Goal: Entertainment & Leisure: Consume media (video, audio)

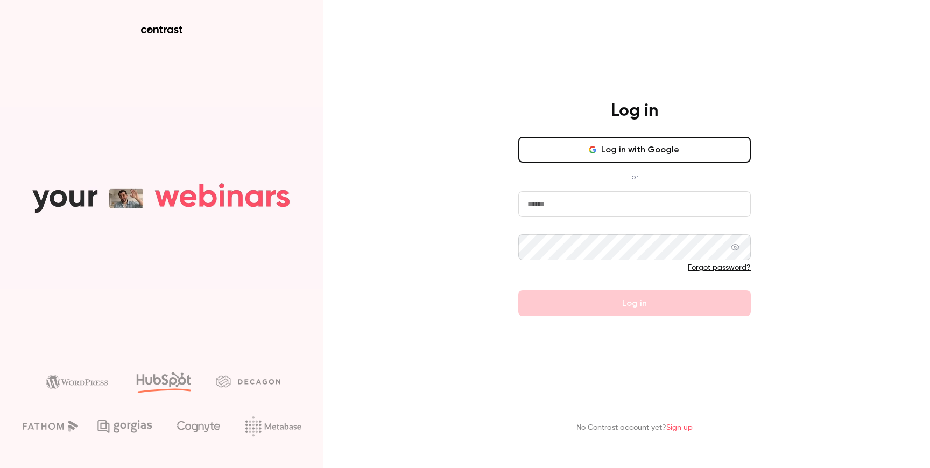
click at [680, 147] on button "Log in with Google" at bounding box center [634, 150] width 232 height 26
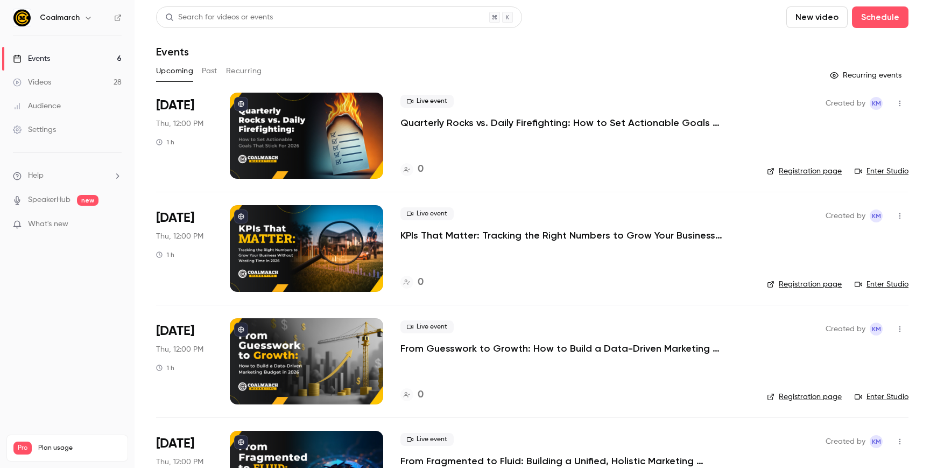
click at [215, 69] on button "Past" at bounding box center [210, 70] width 16 height 17
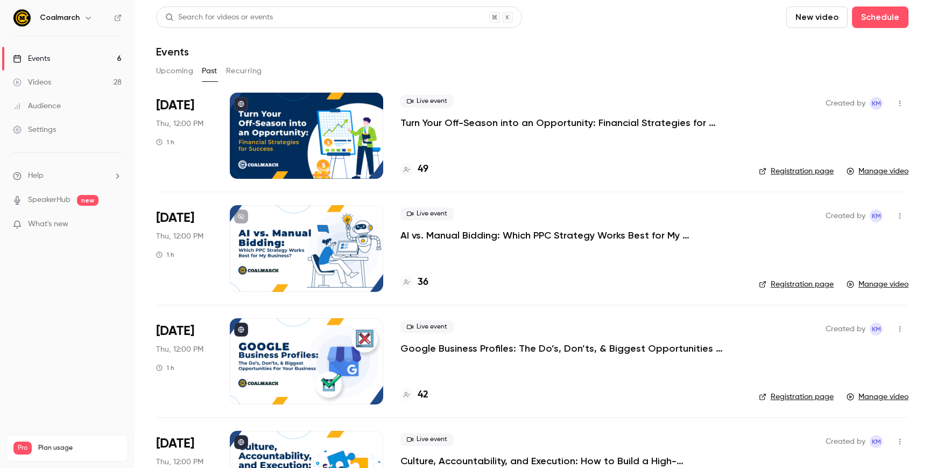
click at [297, 168] on div at bounding box center [306, 136] width 153 height 86
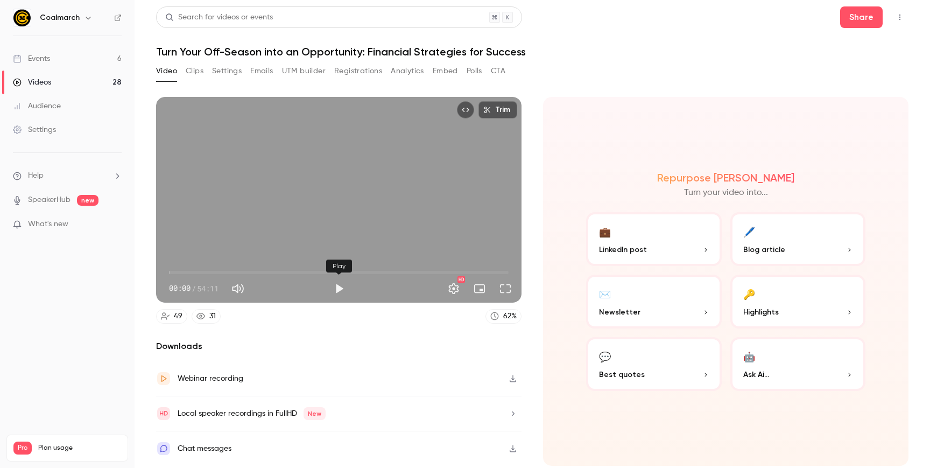
click at [339, 284] on button "Play" at bounding box center [339, 289] width 22 height 22
click at [508, 286] on button "Full screen" at bounding box center [506, 289] width 22 height 22
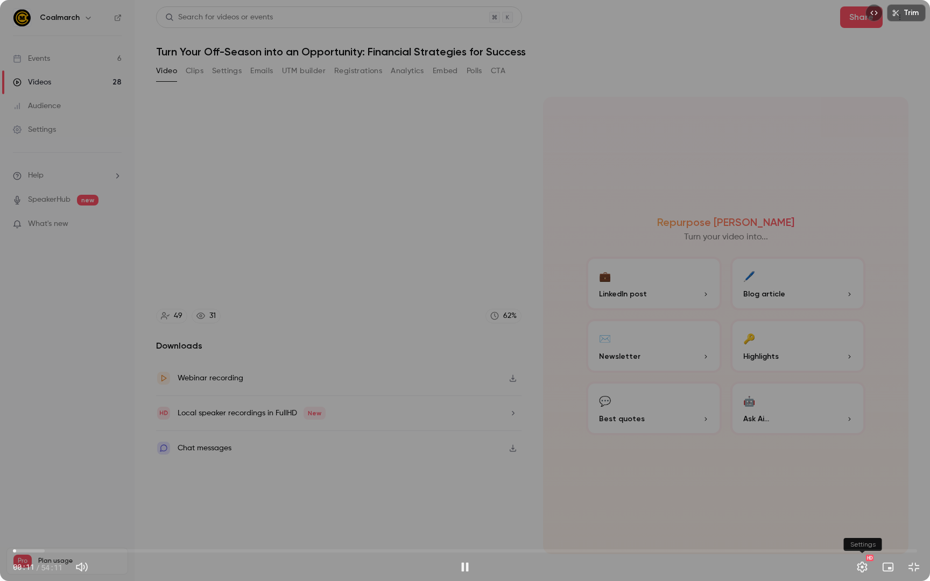
click at [866, 467] on button "Settings" at bounding box center [862, 567] width 22 height 22
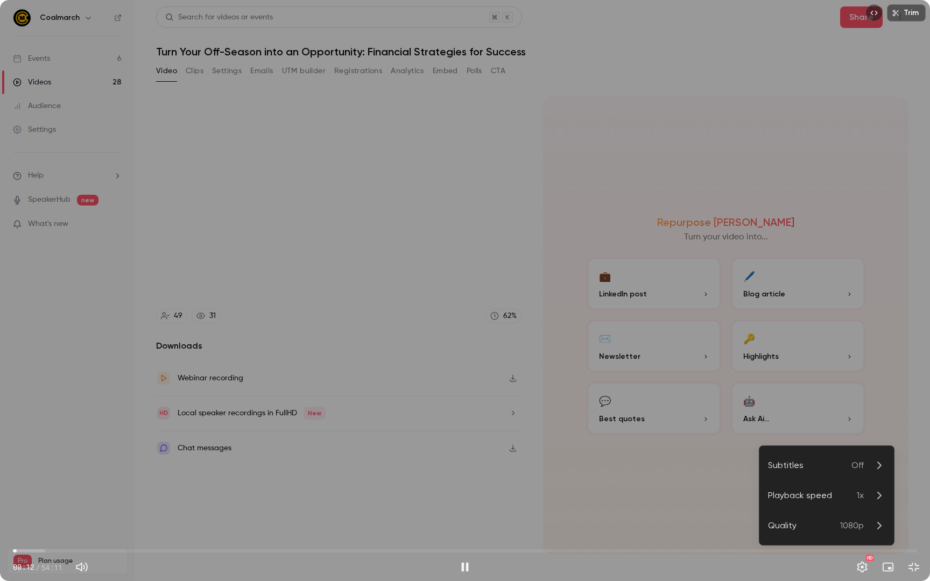
click at [878, 467] on icon at bounding box center [878, 495] width 13 height 13
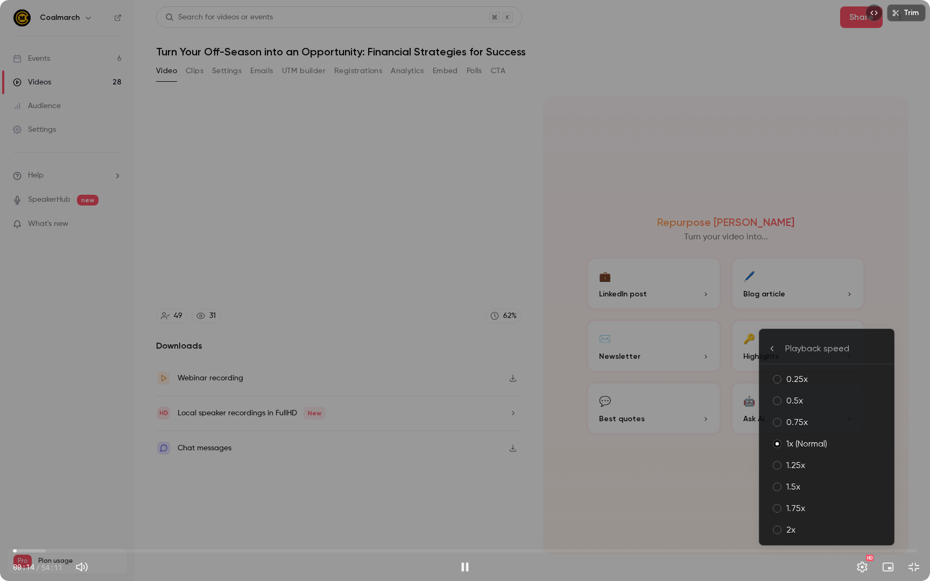
click at [795, 467] on div "2x" at bounding box center [835, 530] width 99 height 13
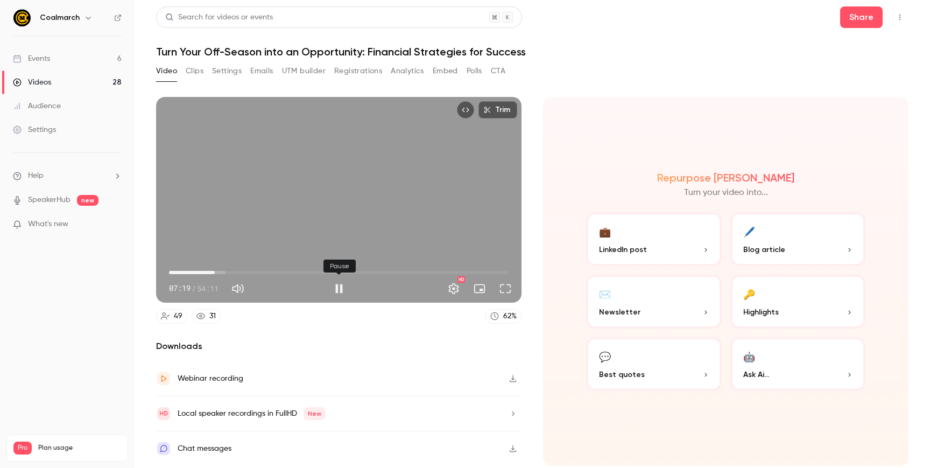
click at [341, 284] on button "Pause" at bounding box center [339, 289] width 22 height 22
click at [346, 290] on button "Play" at bounding box center [339, 289] width 22 height 22
click at [343, 289] on button "Pause" at bounding box center [339, 289] width 22 height 22
click at [343, 289] on button "Play" at bounding box center [339, 289] width 22 height 22
click at [337, 288] on button "Pause" at bounding box center [339, 289] width 22 height 22
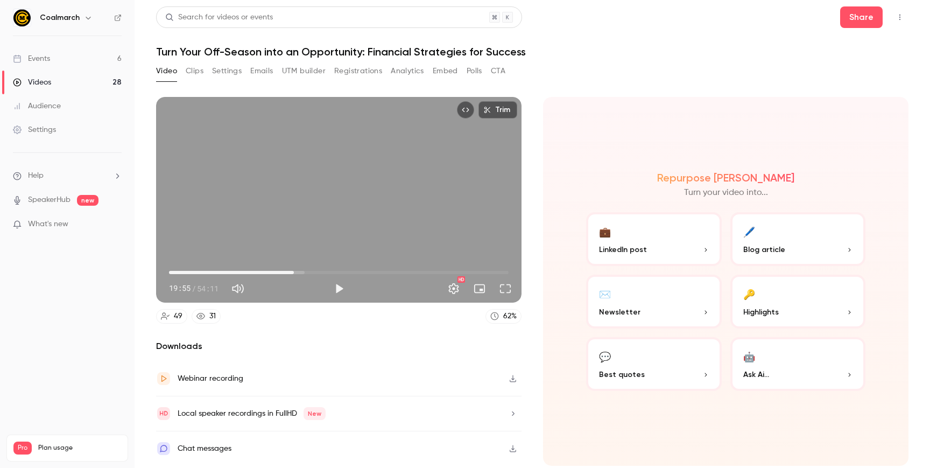
type input "******"
